Goal: Information Seeking & Learning: Learn about a topic

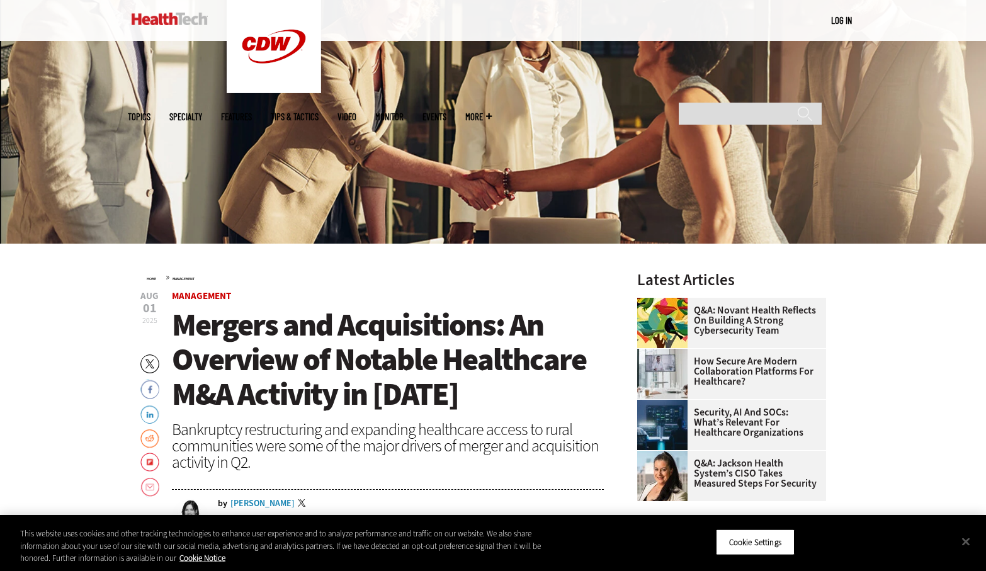
scroll to position [270, 0]
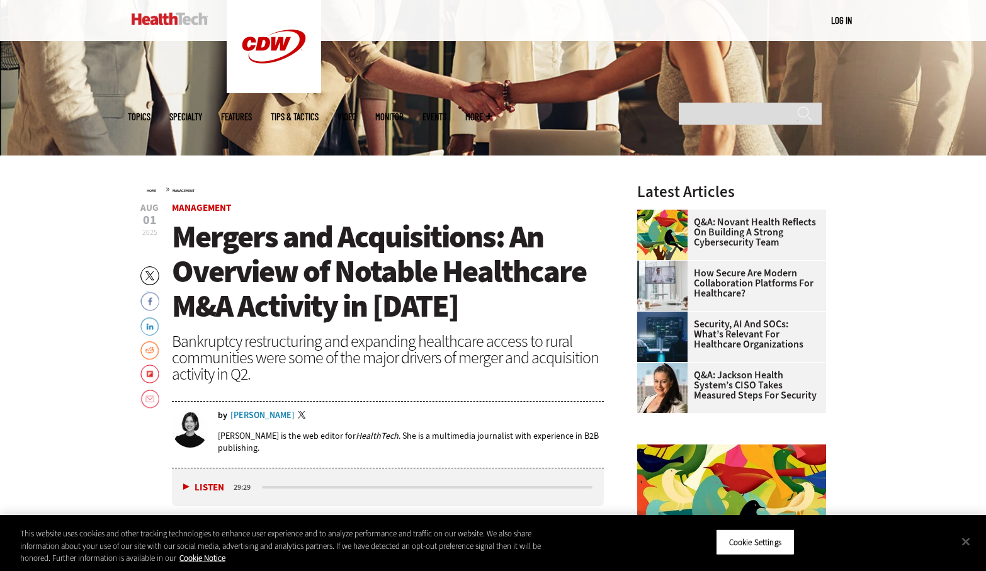
scroll to position [303, 0]
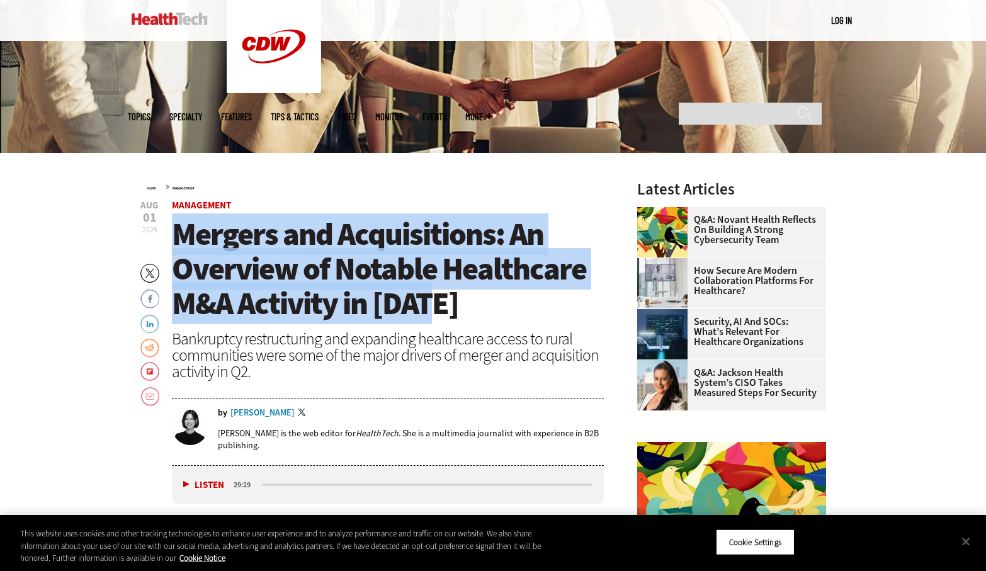
drag, startPoint x: 173, startPoint y: 236, endPoint x: 436, endPoint y: 316, distance: 275.1
click at [436, 316] on h1 "Mergers and Acquisitions: An Overview of Notable Healthcare M&A Activity in [DA…" at bounding box center [388, 269] width 432 height 104
copy span "Mergers and Acquisitions: An Overview of Notable Healthcare M&A Activity in [DA…"
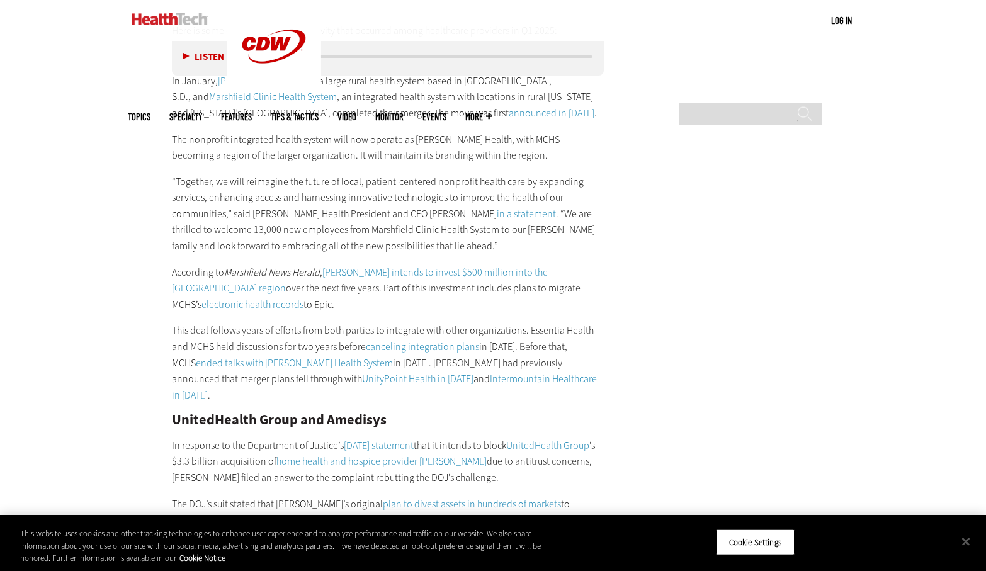
scroll to position [6014, 0]
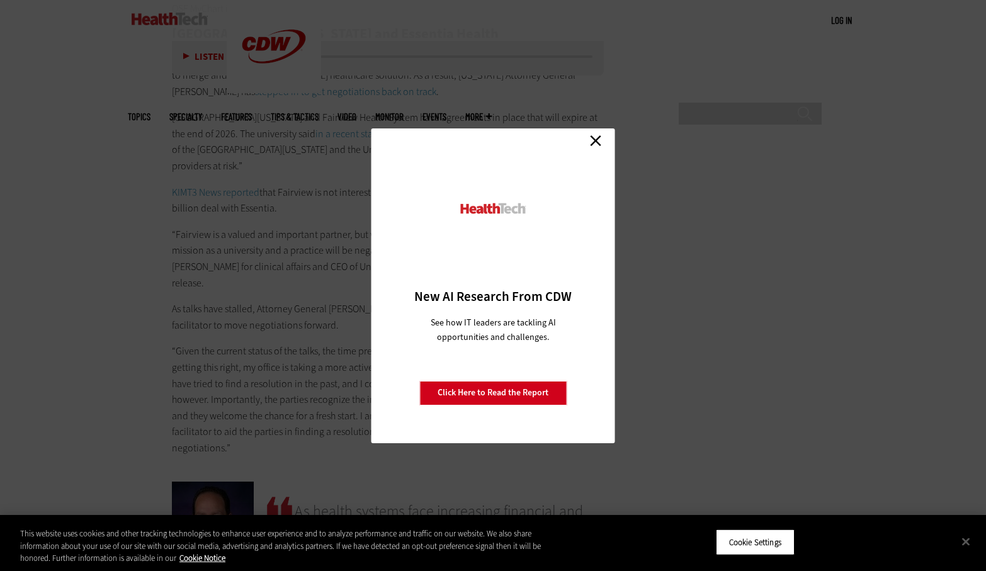
click at [595, 140] on link "Close" at bounding box center [595, 141] width 19 height 19
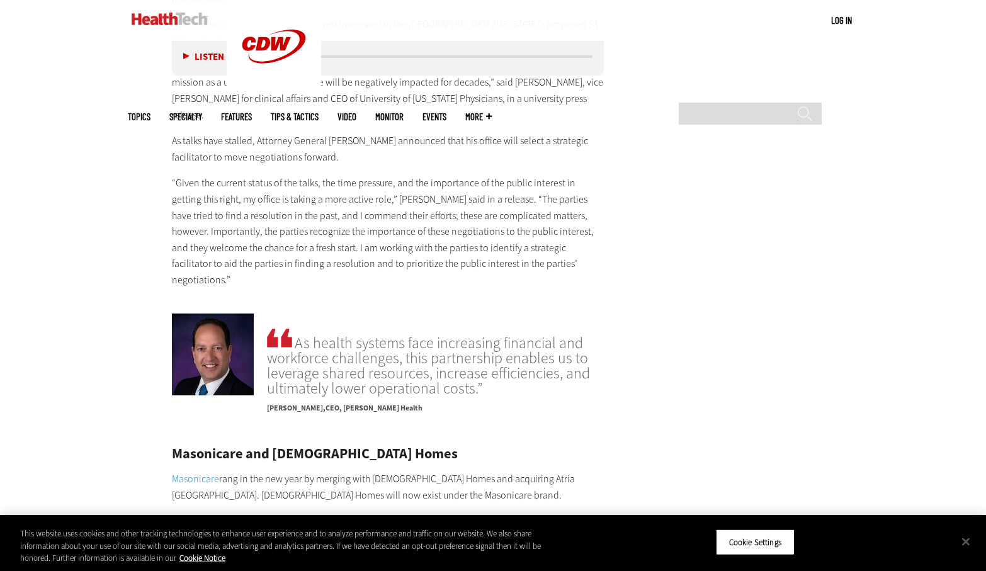
scroll to position [6182, 0]
